Goal: Task Accomplishment & Management: Manage account settings

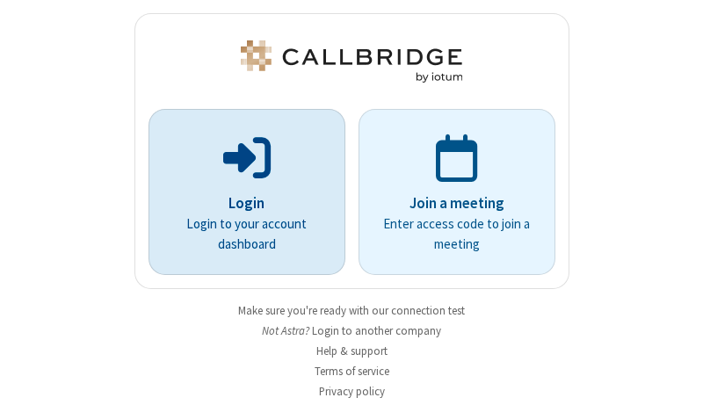
click at [240, 203] on p "Login" at bounding box center [247, 204] width 148 height 23
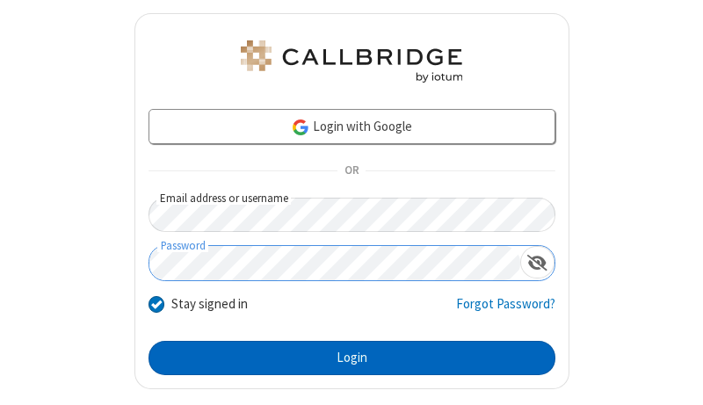
click at [345, 358] on button "Login" at bounding box center [352, 358] width 407 height 35
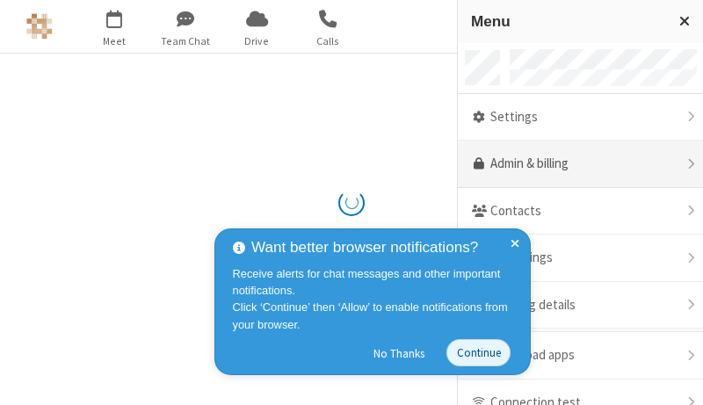
click at [574, 164] on link "Admin & billing" at bounding box center [580, 164] width 245 height 47
